Goal: Check status

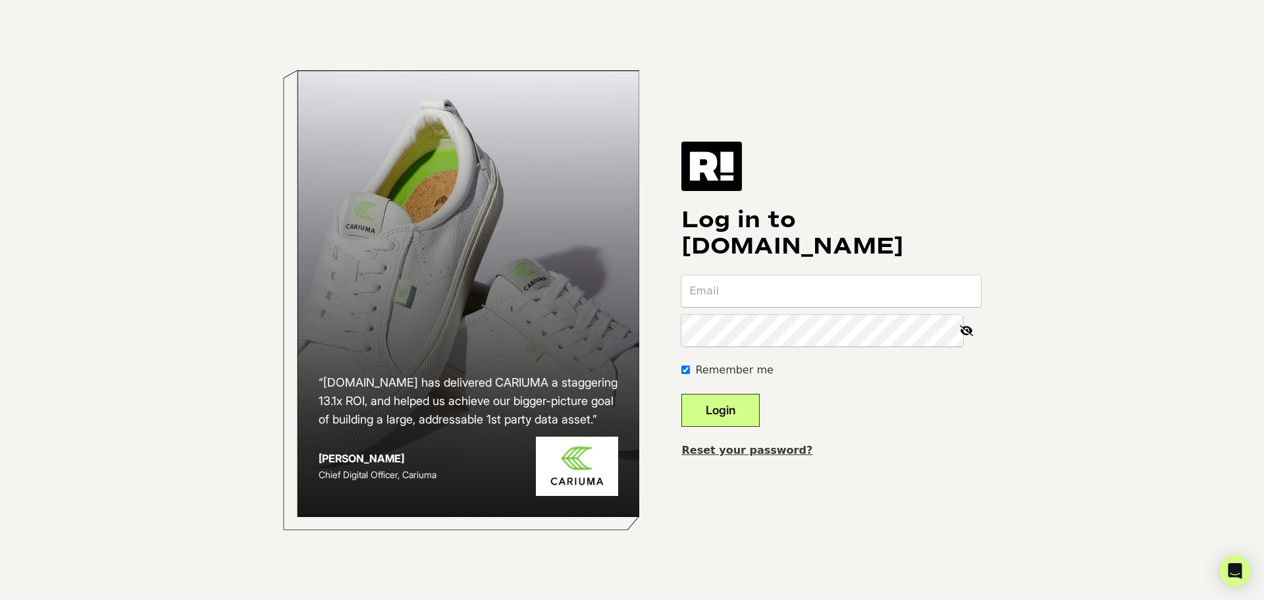
type input "[PERSON_NAME][EMAIL_ADDRESS][DOMAIN_NAME]"
click at [728, 407] on button "Login" at bounding box center [720, 410] width 78 height 33
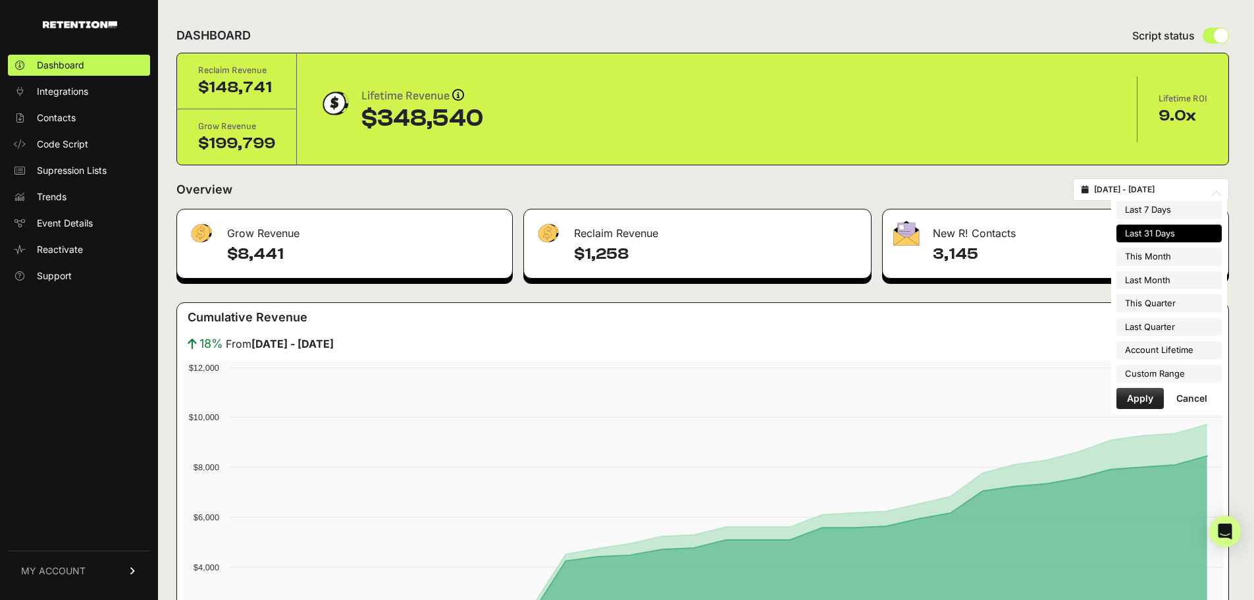
click at [1179, 184] on input "[DATE] - [DATE]" at bounding box center [1157, 189] width 126 height 11
click at [1148, 342] on li "Account Lifetime" at bounding box center [1169, 350] width 105 height 18
type input "[DATE] - [DATE]"
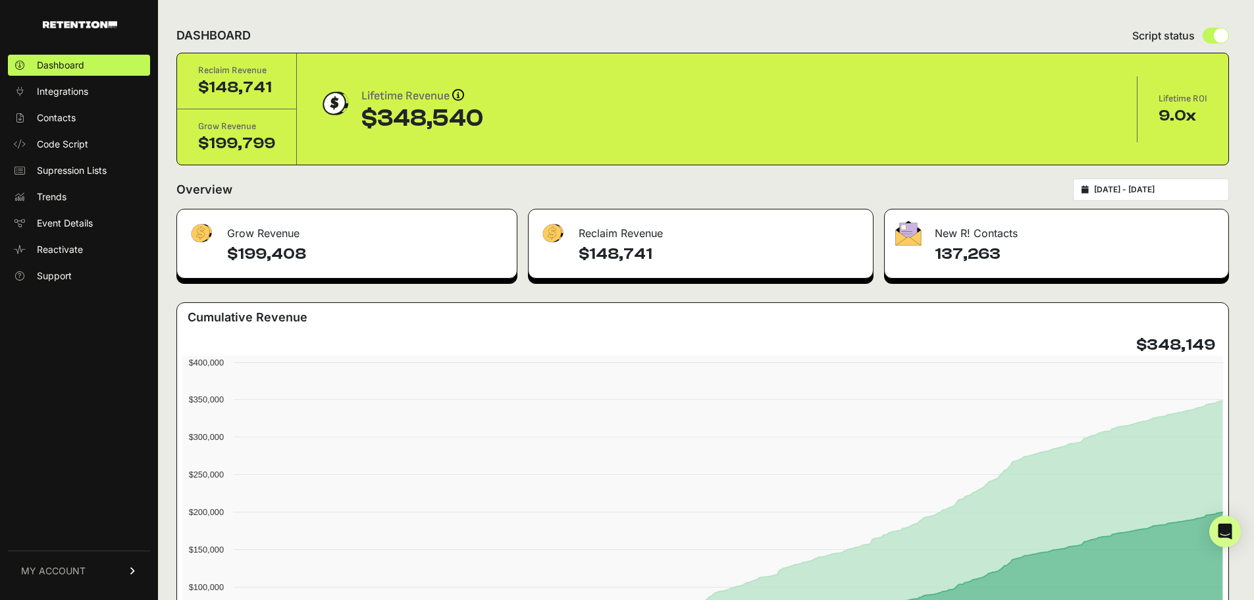
click at [1183, 184] on div "[DATE] - [DATE]" at bounding box center [1151, 189] width 156 height 22
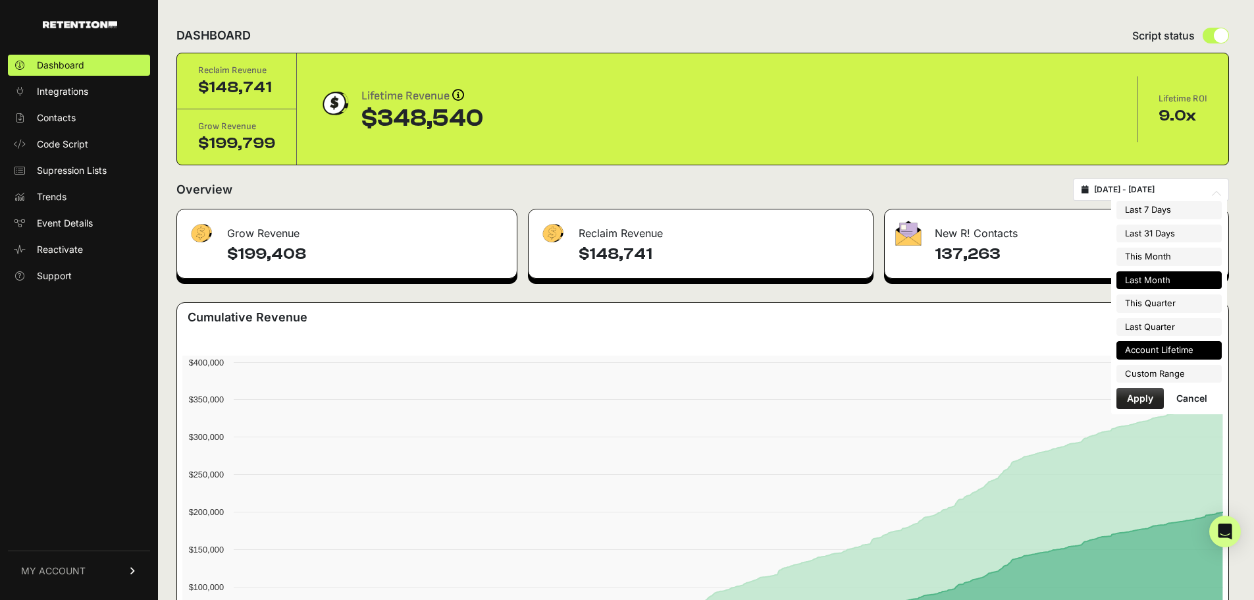
click at [1186, 285] on li "Last Month" at bounding box center [1169, 280] width 105 height 18
type input "[DATE] - [DATE]"
